Goal: Information Seeking & Learning: Understand process/instructions

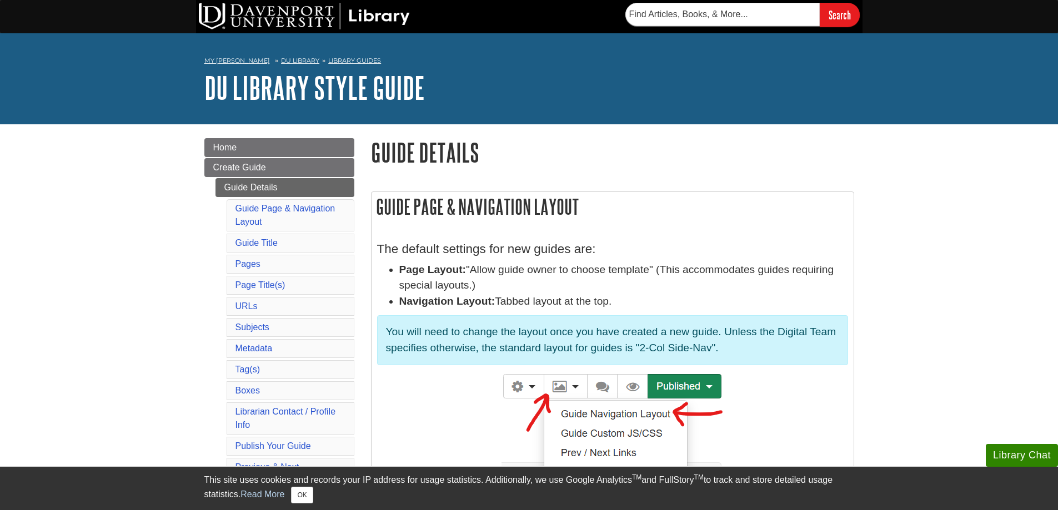
scroll to position [5074, 0]
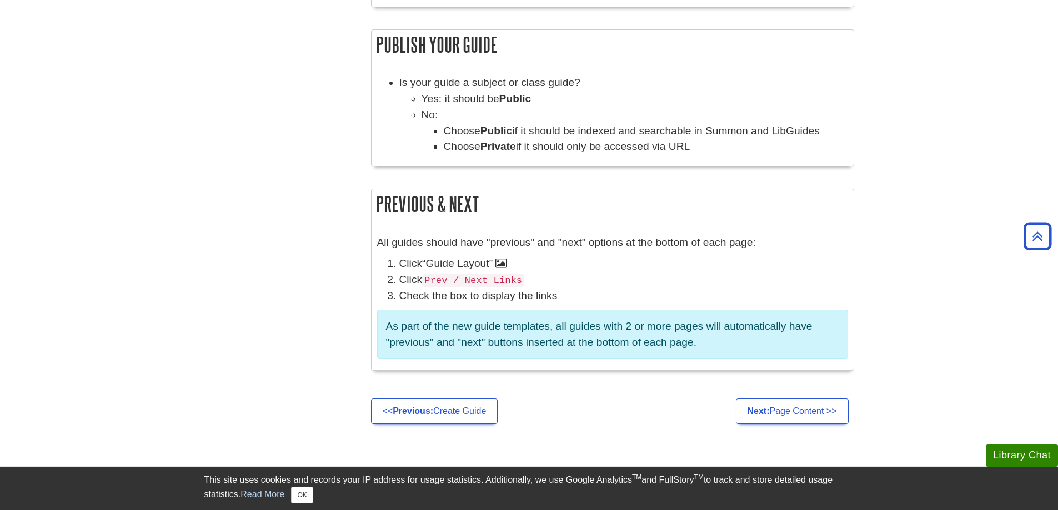
click at [698, 327] on p "As part of the new guide templates, all guides with 2 or more pages will automa…" at bounding box center [612, 335] width 471 height 50
click at [694, 326] on p "As part of the new guide templates, all guides with 2 or more pages will automa…" at bounding box center [612, 335] width 471 height 50
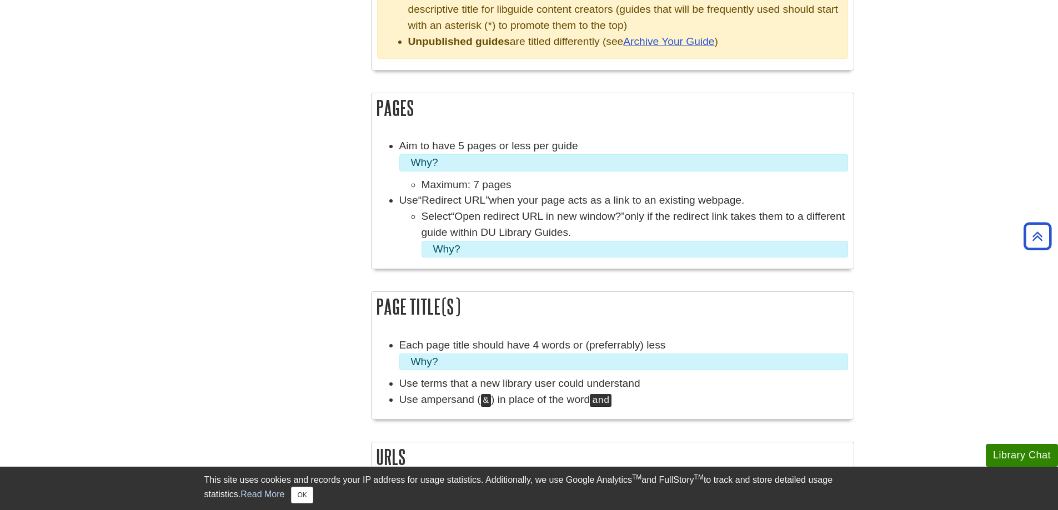
scroll to position [1222, 0]
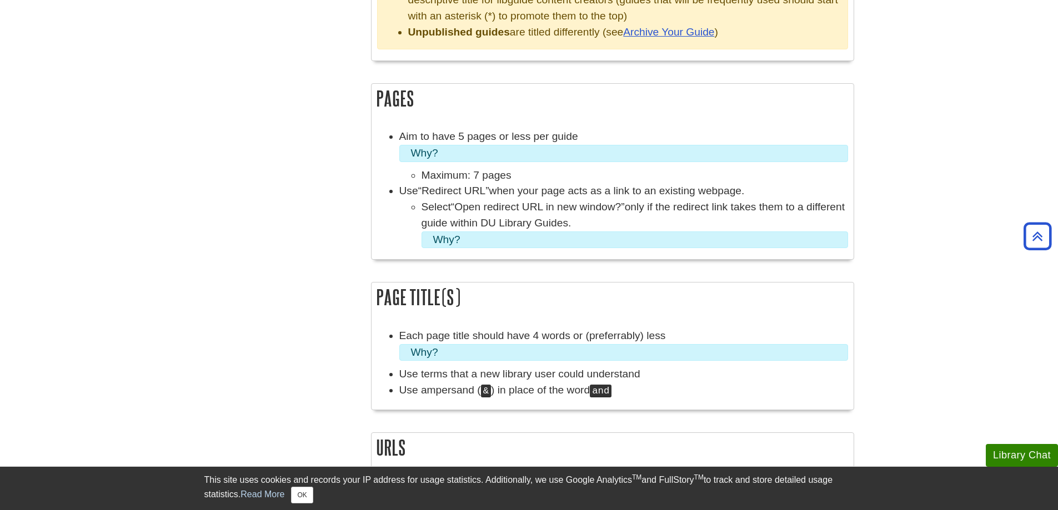
click at [488, 240] on summary "Why?" at bounding box center [634, 240] width 403 height 16
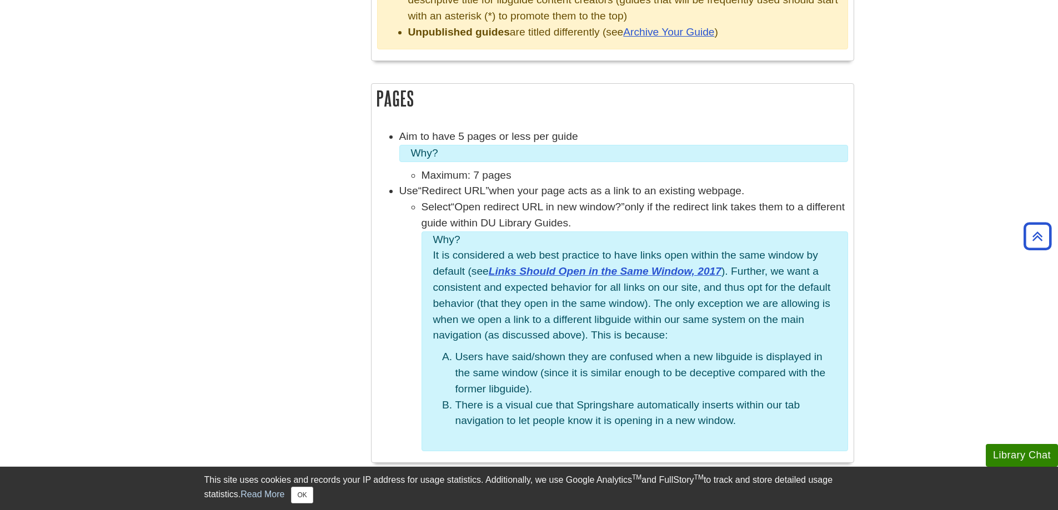
click at [492, 238] on summary "Why?" at bounding box center [634, 240] width 403 height 16
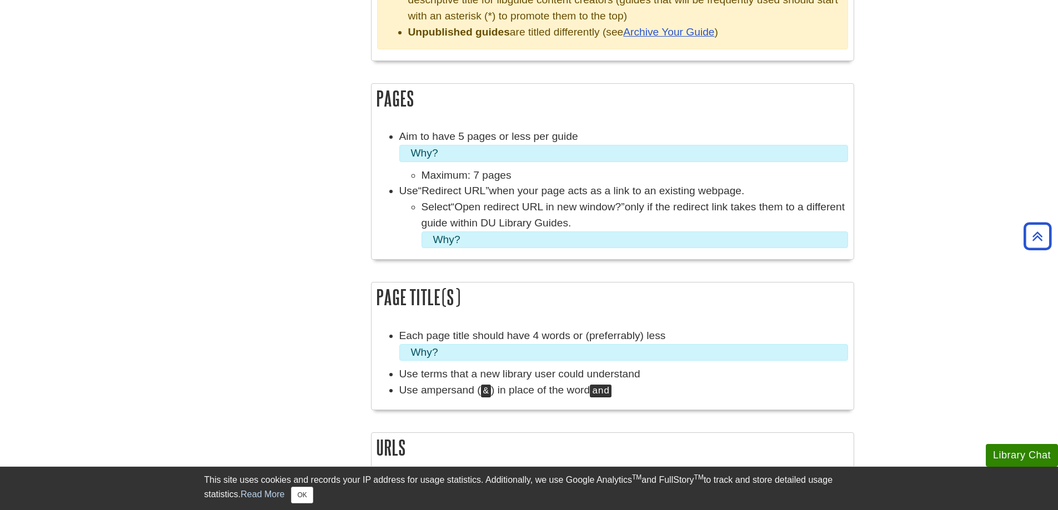
click at [492, 238] on summary "Why?" at bounding box center [634, 240] width 403 height 16
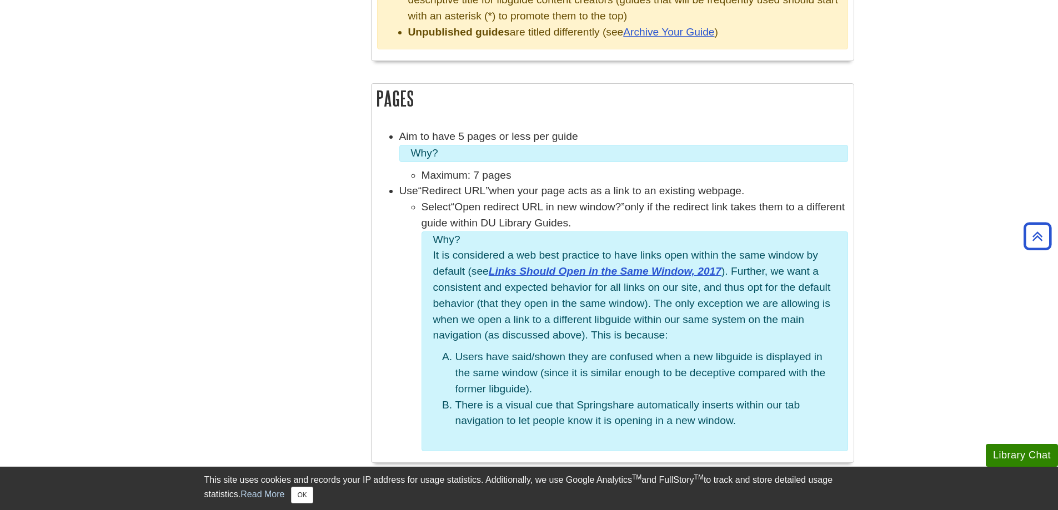
click at [492, 238] on summary "Why?" at bounding box center [634, 240] width 403 height 16
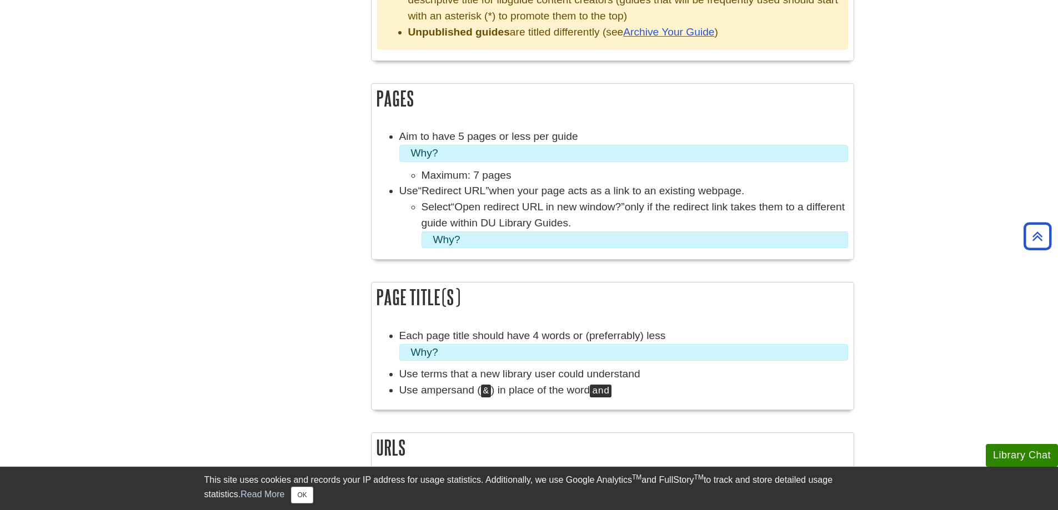
click at [553, 237] on summary "Why?" at bounding box center [634, 240] width 403 height 16
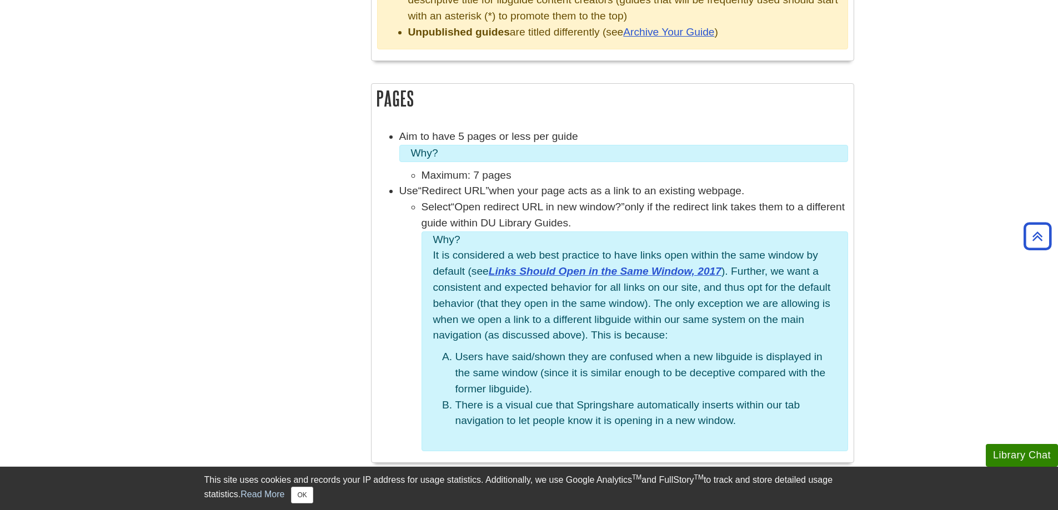
click at [610, 233] on summary "Why?" at bounding box center [634, 240] width 403 height 16
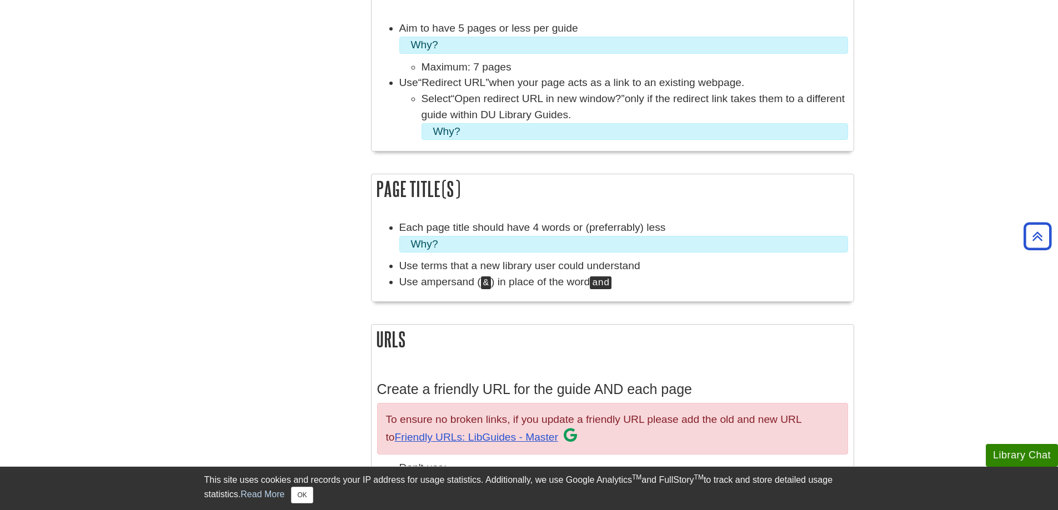
scroll to position [1333, 0]
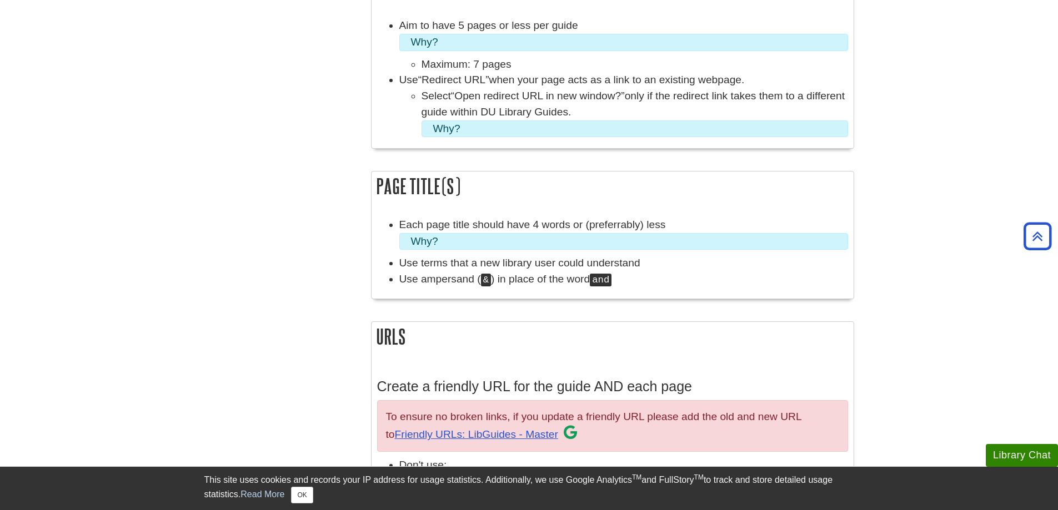
click at [519, 241] on summary "Why?" at bounding box center [623, 242] width 425 height 16
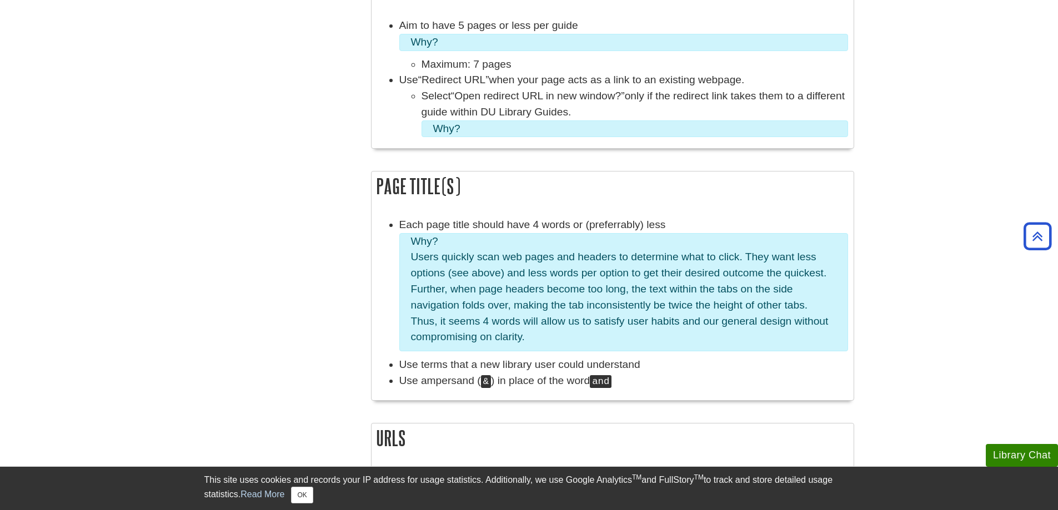
click at [519, 241] on summary "Why?" at bounding box center [623, 242] width 425 height 16
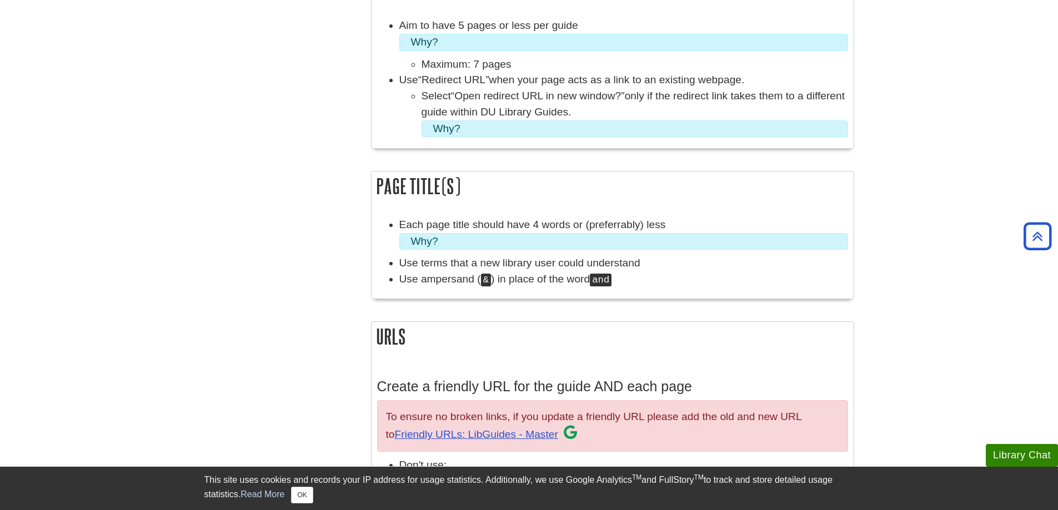
click at [498, 243] on summary "Why?" at bounding box center [623, 242] width 425 height 16
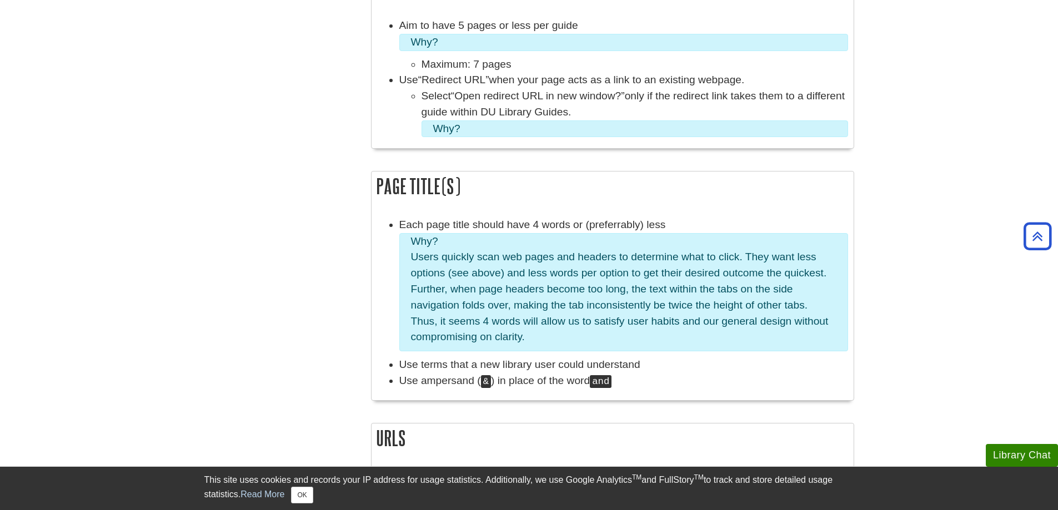
click at [498, 243] on summary "Why?" at bounding box center [623, 242] width 425 height 16
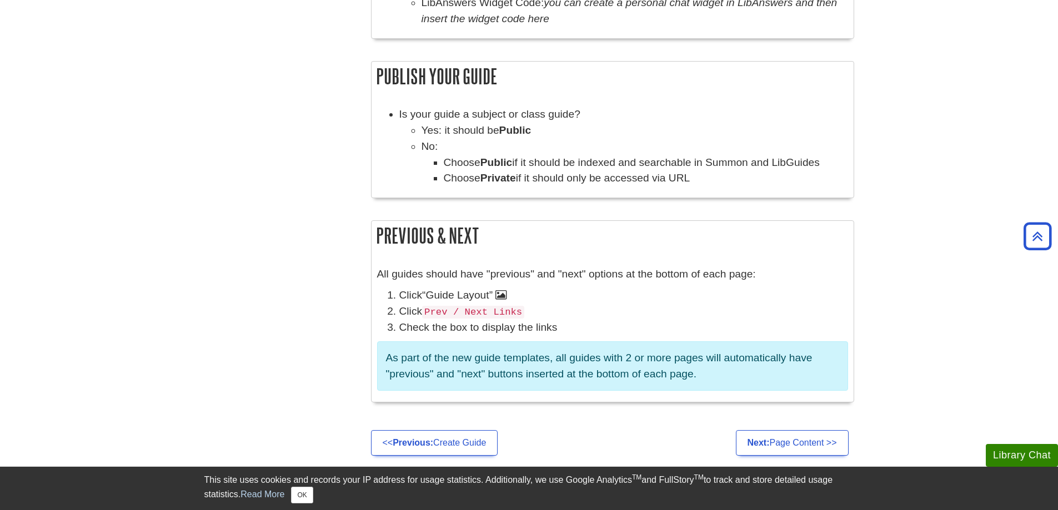
scroll to position [5054, 0]
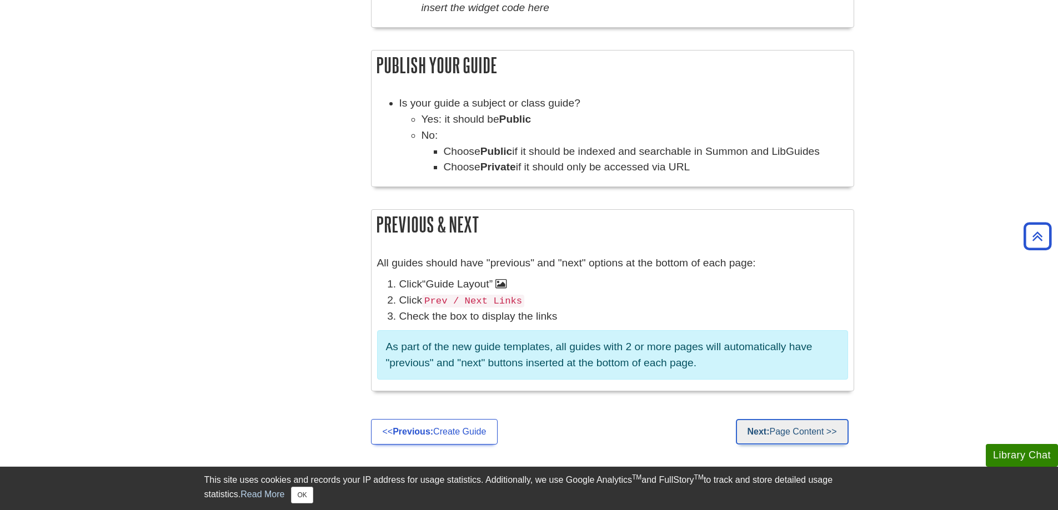
click at [780, 432] on link "Next: Page Content >>" at bounding box center [792, 432] width 113 height 26
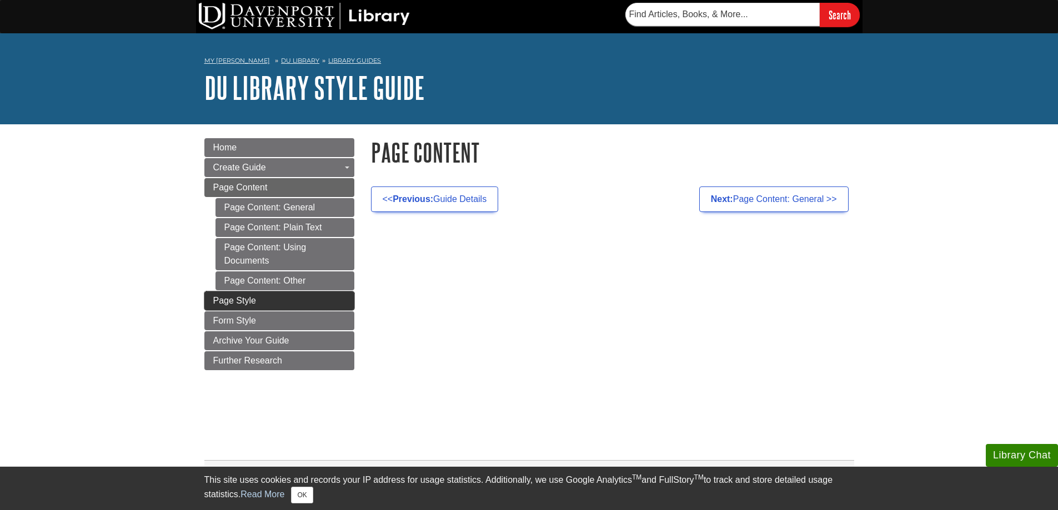
click at [312, 295] on link "Page Style" at bounding box center [279, 301] width 150 height 19
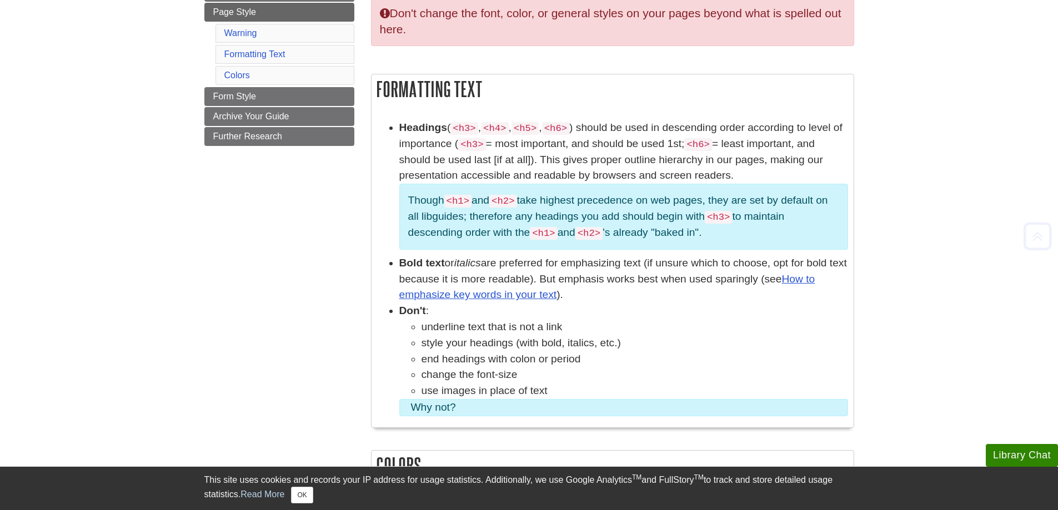
scroll to position [222, 0]
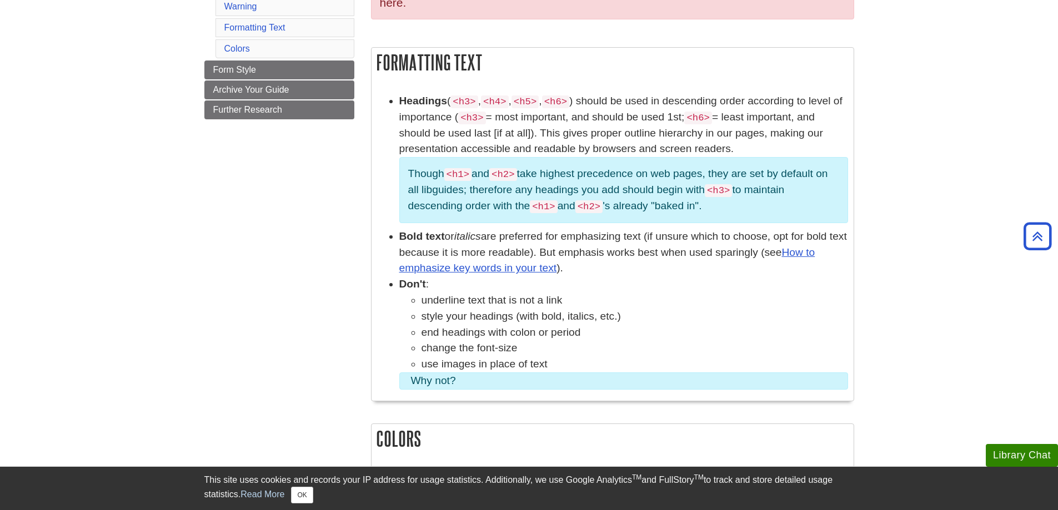
click at [434, 61] on h2 "Formatting Text" at bounding box center [613, 62] width 482 height 29
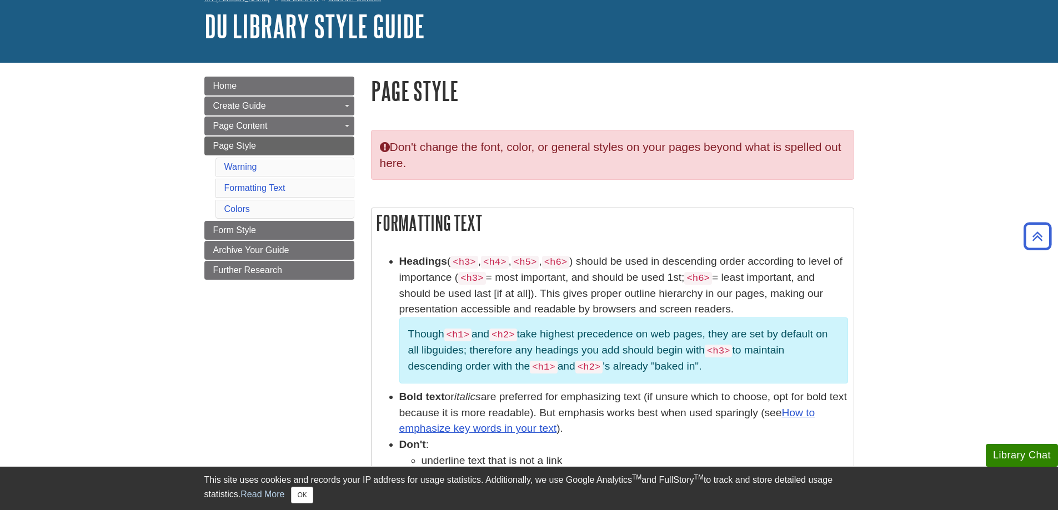
scroll to position [56, 0]
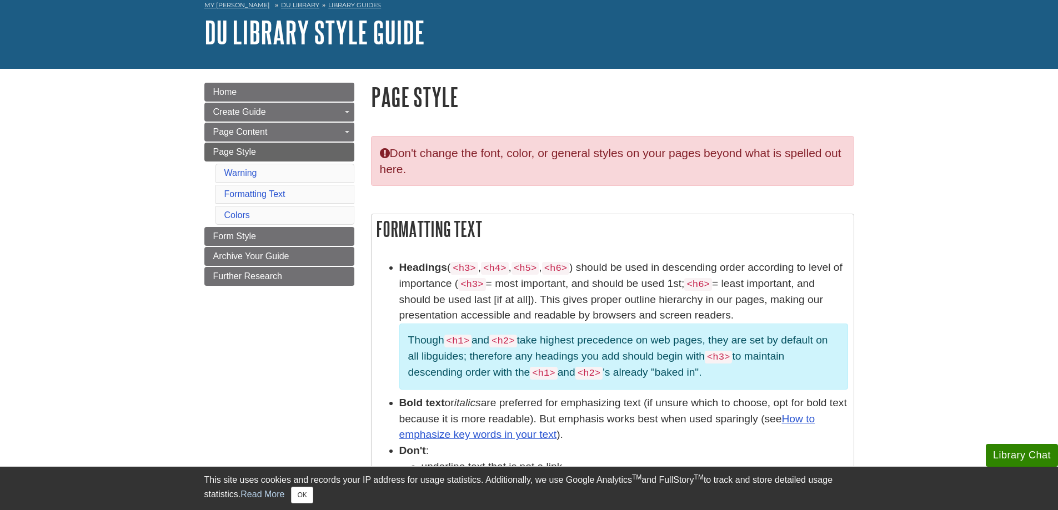
click at [650, 236] on h2 "Formatting Text" at bounding box center [613, 228] width 482 height 29
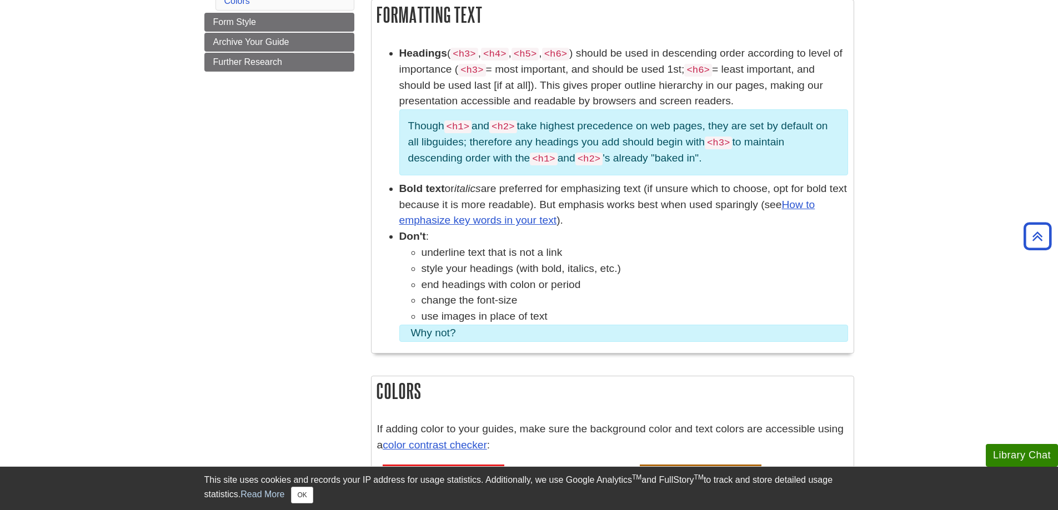
scroll to position [333, 0]
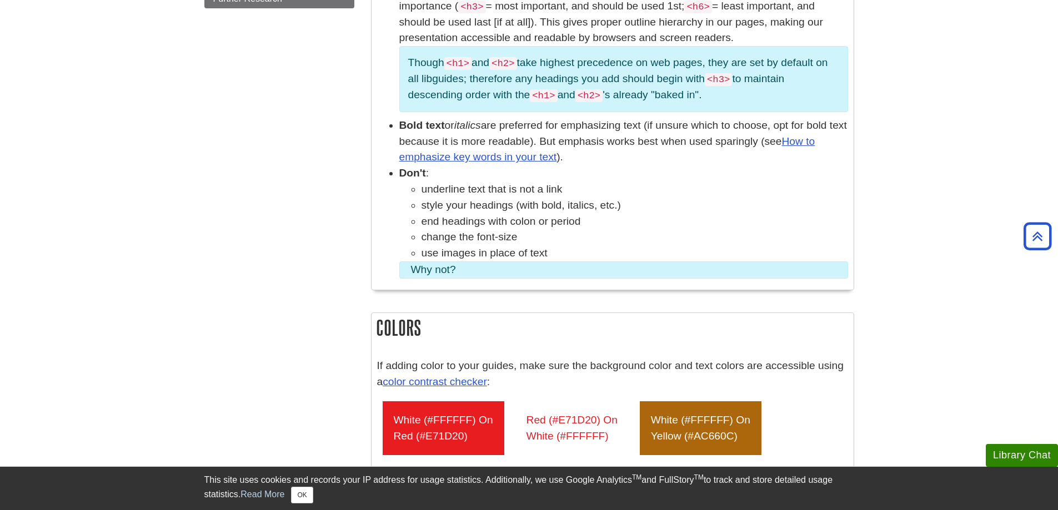
click at [472, 269] on summary "Why not?" at bounding box center [623, 270] width 425 height 16
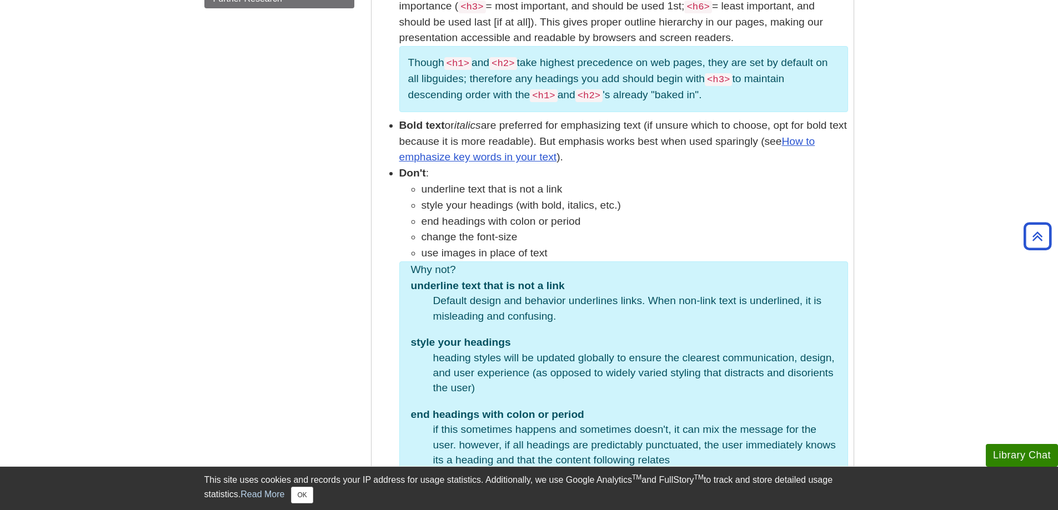
click at [497, 266] on summary "Why not?" at bounding box center [623, 270] width 425 height 16
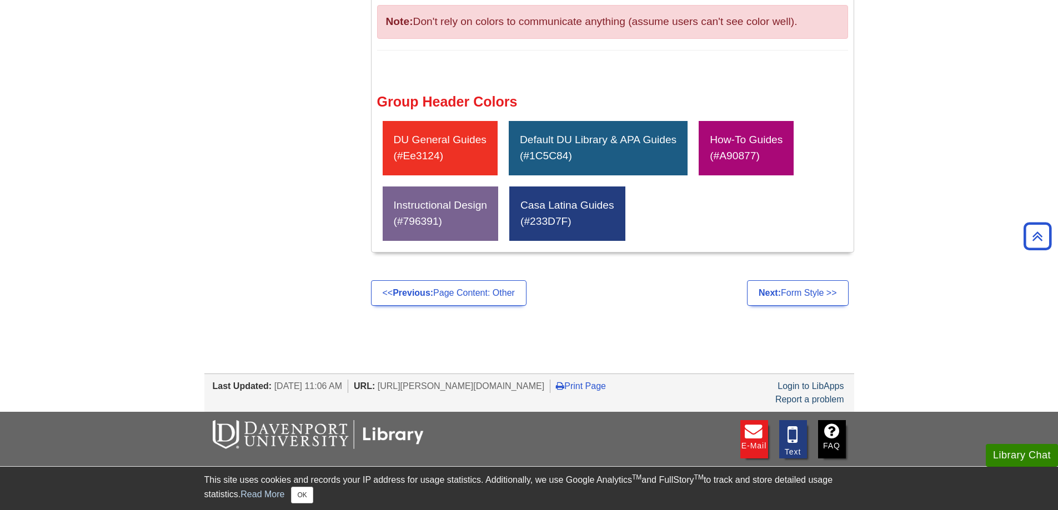
scroll to position [1145, 0]
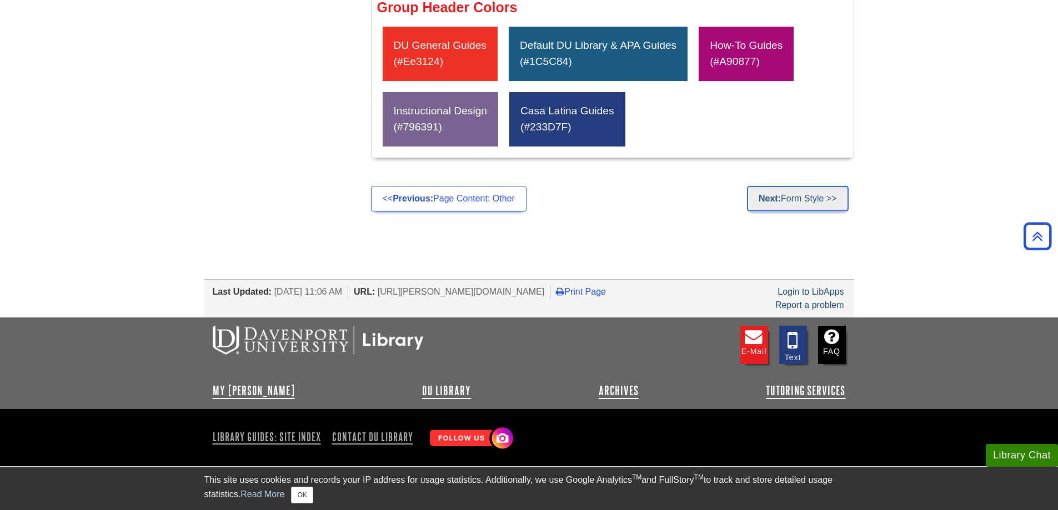
click at [764, 192] on link "Next: Form Style >>" at bounding box center [798, 199] width 102 height 26
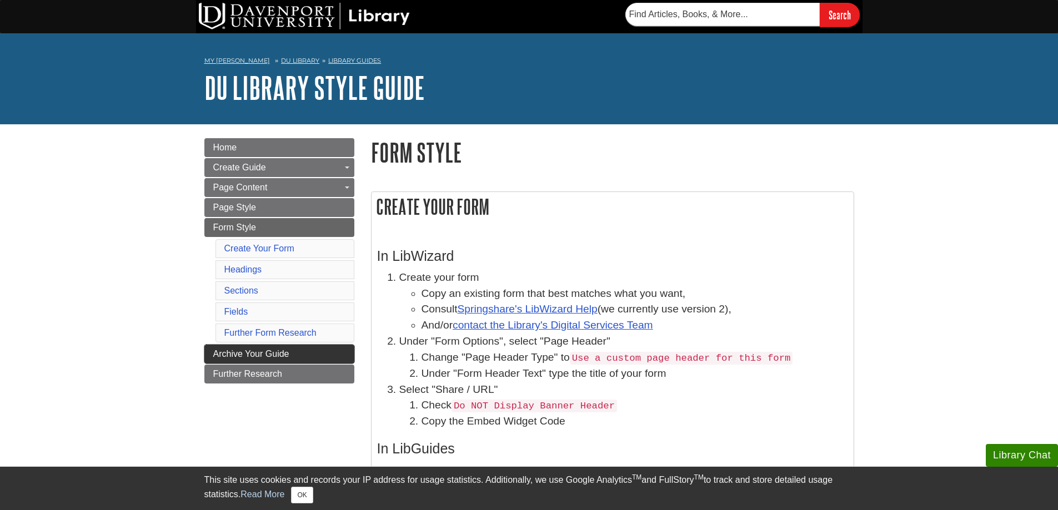
click at [298, 348] on link "Archive Your Guide" at bounding box center [279, 354] width 150 height 19
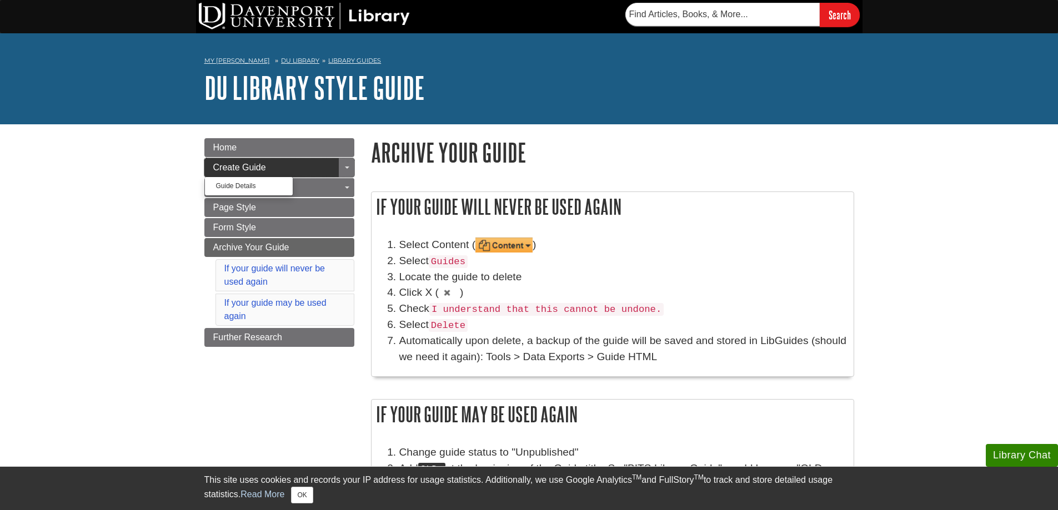
click at [290, 159] on link "Create Guide" at bounding box center [279, 167] width 150 height 19
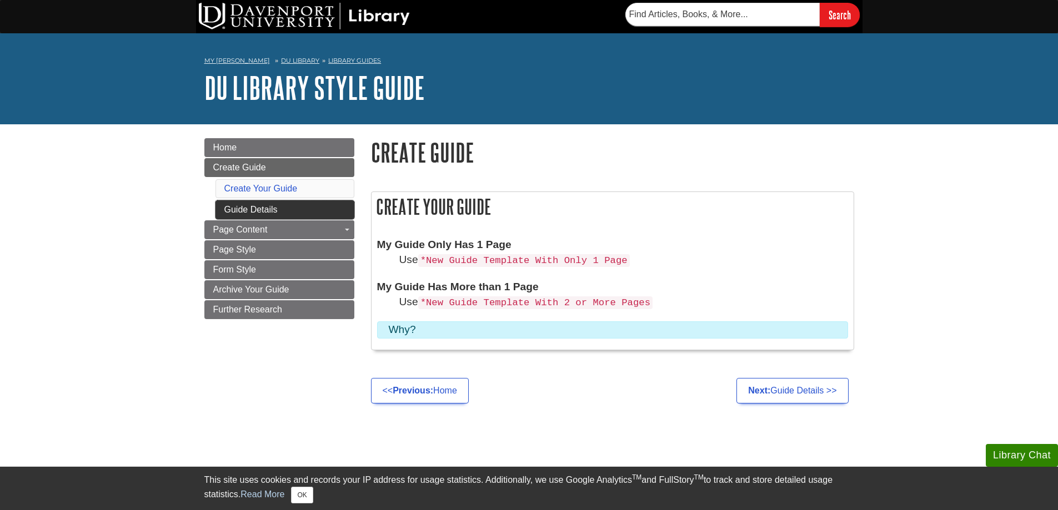
click at [286, 204] on link "Guide Details" at bounding box center [284, 209] width 139 height 19
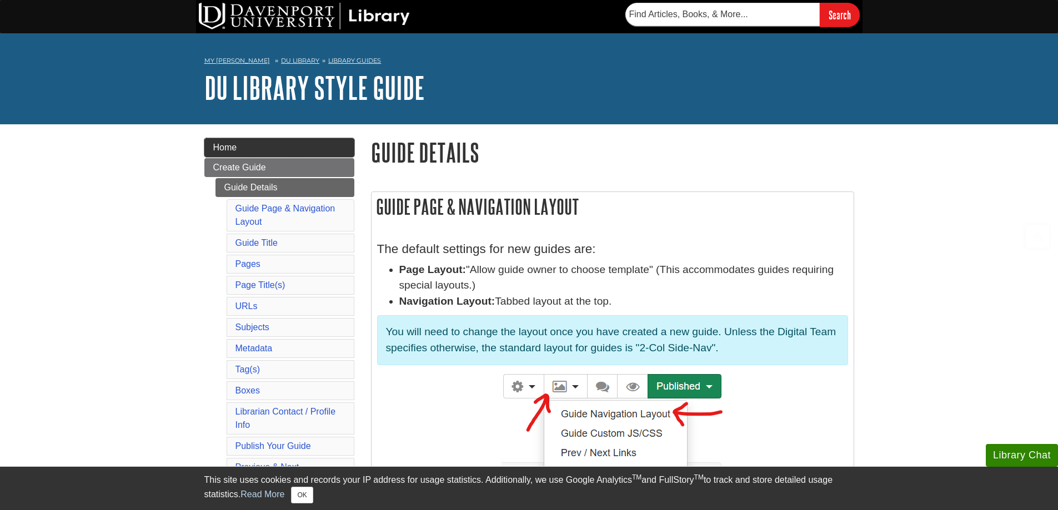
click at [259, 144] on link "Home" at bounding box center [279, 147] width 150 height 19
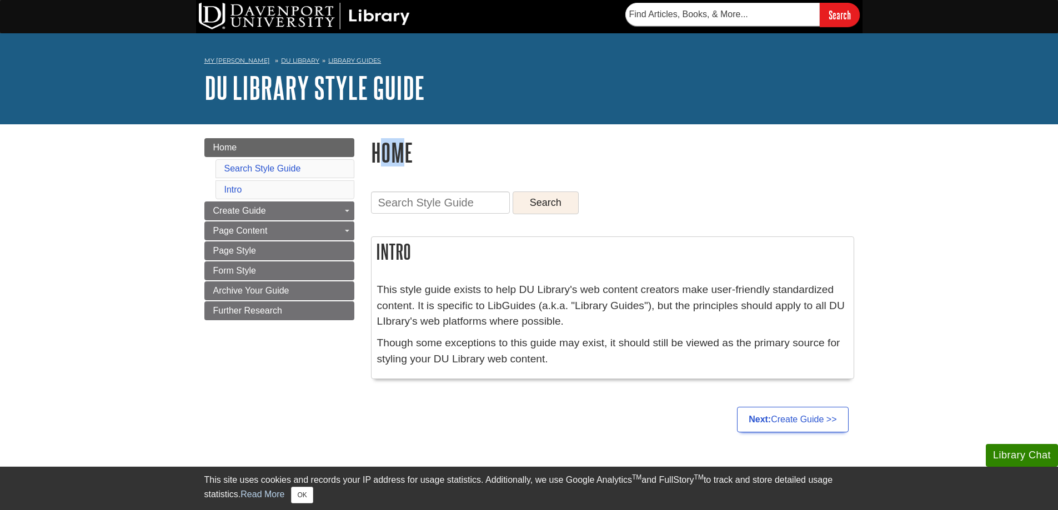
drag, startPoint x: 395, startPoint y: 154, endPoint x: 375, endPoint y: 154, distance: 19.4
click at [376, 154] on h1 "Home" at bounding box center [612, 152] width 483 height 28
click at [414, 154] on h1 "Home" at bounding box center [612, 152] width 483 height 28
click at [430, 200] on input "Guide Search Terms" at bounding box center [440, 203] width 139 height 22
click at [650, 170] on div "Guide Search Terms Search Intro This style guide exists to help DU Library's we…" at bounding box center [613, 284] width 500 height 235
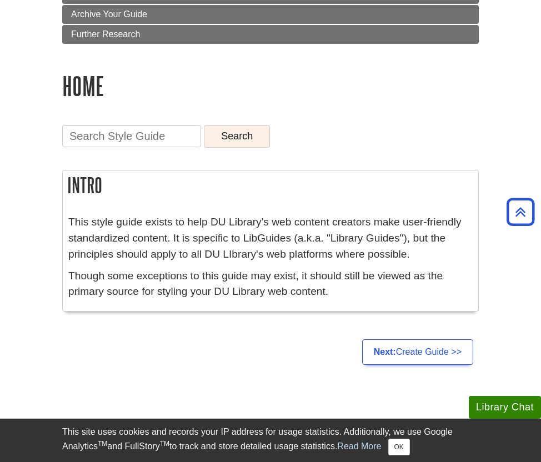
scroll to position [278, 0]
